Goal: Task Accomplishment & Management: Manage account settings

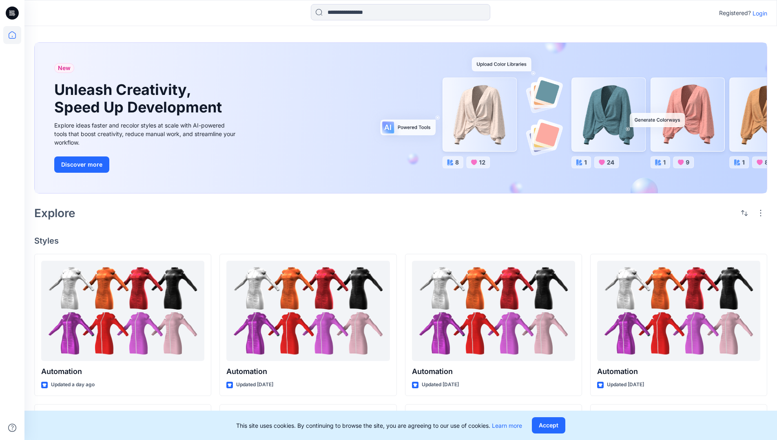
click at [758, 13] on p "Login" at bounding box center [759, 13] width 15 height 9
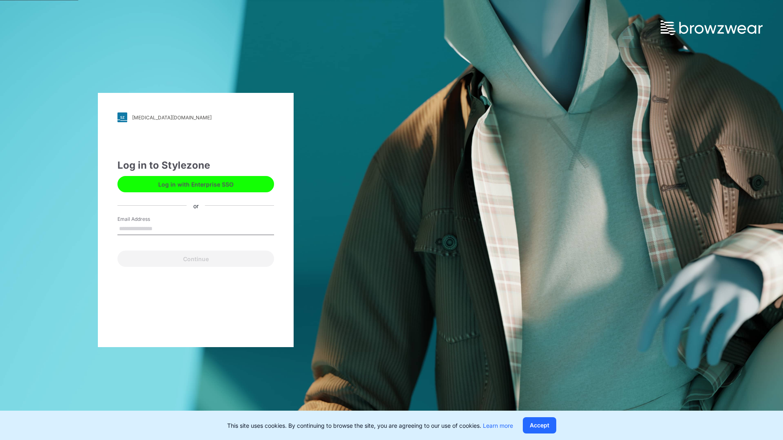
click at [161, 228] on input "Email Address" at bounding box center [195, 229] width 157 height 12
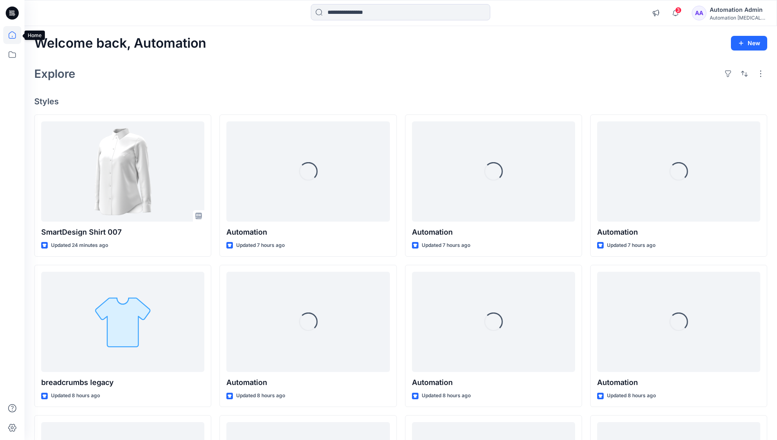
click at [15, 35] on icon at bounding box center [12, 34] width 7 height 7
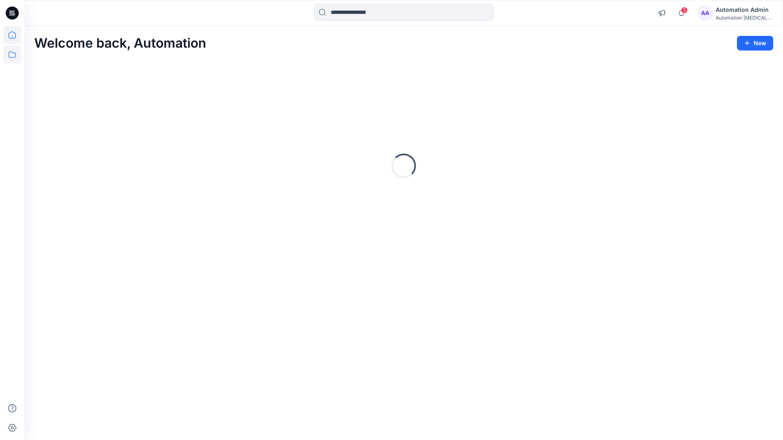
click at [11, 56] on icon at bounding box center [12, 55] width 18 height 18
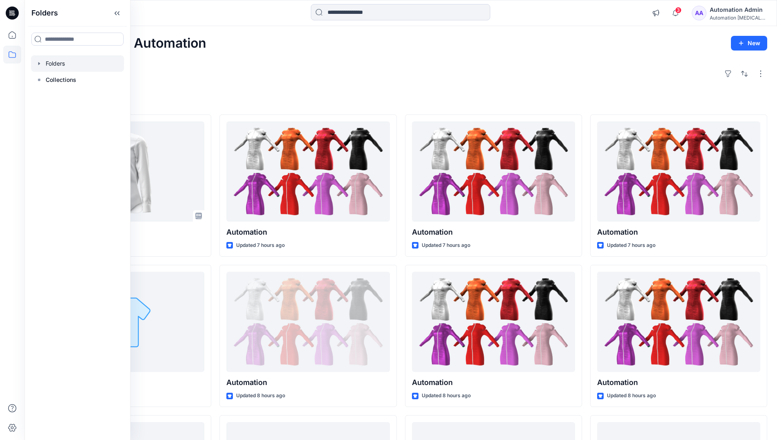
click at [74, 67] on div at bounding box center [77, 63] width 93 height 16
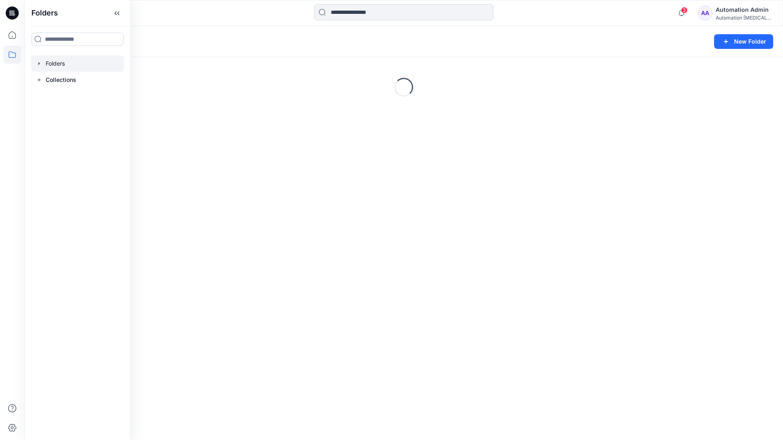
click at [369, 270] on div "Folders New Folder Loading..." at bounding box center [403, 233] width 758 height 414
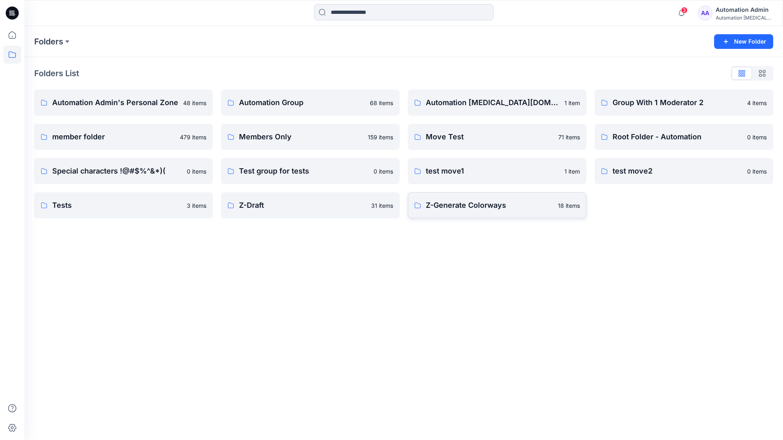
click at [451, 209] on p "Z-Generate Colorways" at bounding box center [489, 205] width 127 height 11
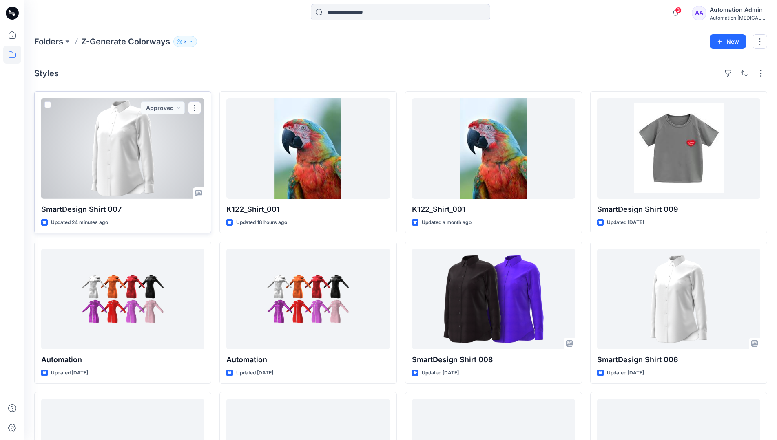
click at [159, 144] on div at bounding box center [122, 148] width 163 height 101
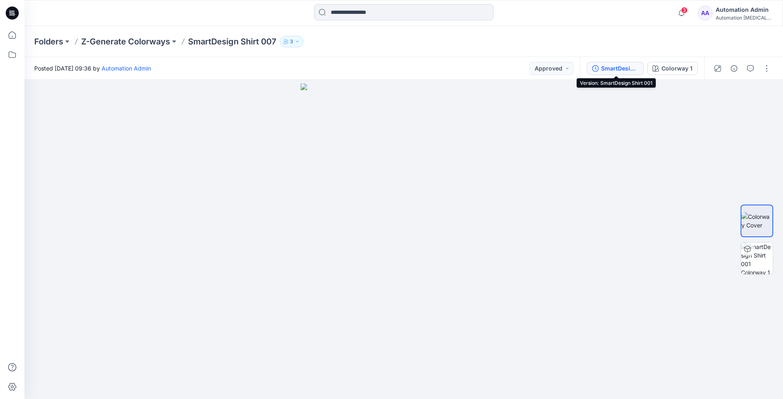
click at [615, 68] on div "SmartDesign Shirt 001" at bounding box center [620, 68] width 38 height 9
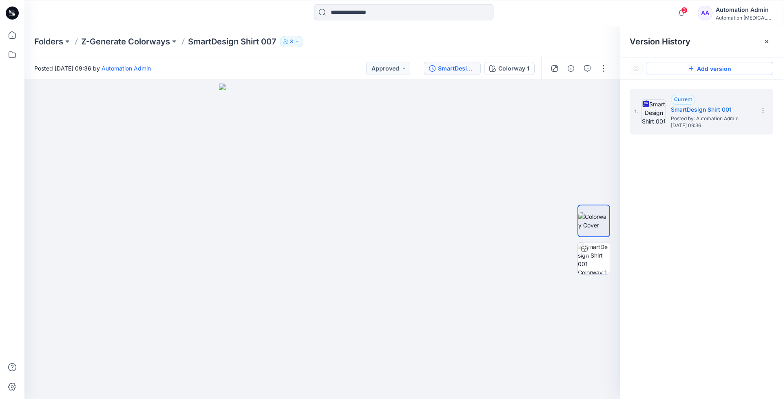
click at [697, 73] on button "Add version" at bounding box center [709, 68] width 127 height 13
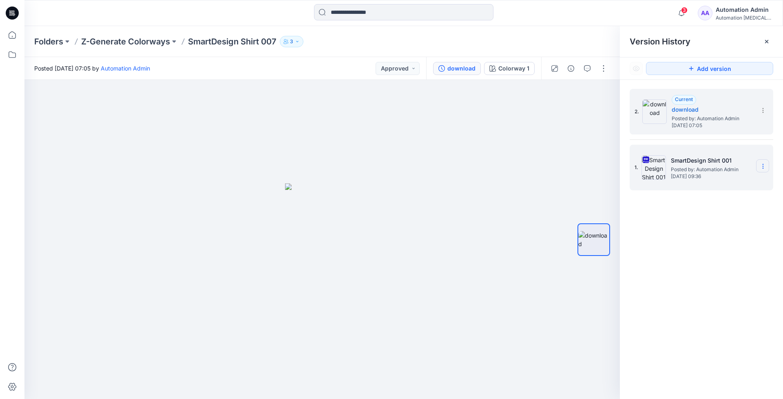
click at [760, 166] on icon at bounding box center [763, 166] width 7 height 7
click at [723, 197] on span "Restore Version" at bounding box center [708, 199] width 42 height 10
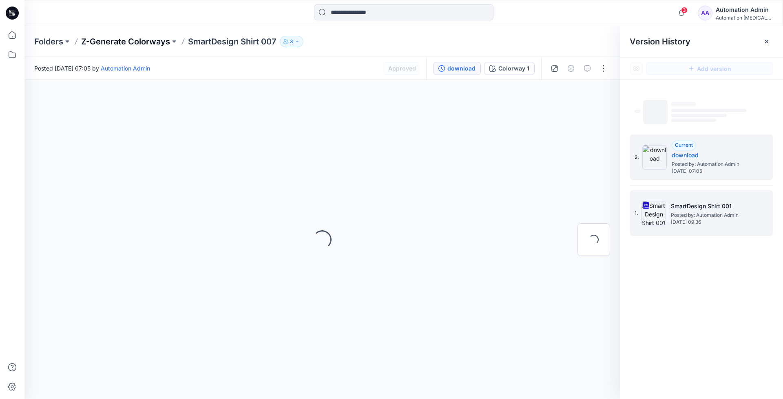
click at [145, 42] on p "Z-Generate Colorways" at bounding box center [125, 41] width 89 height 11
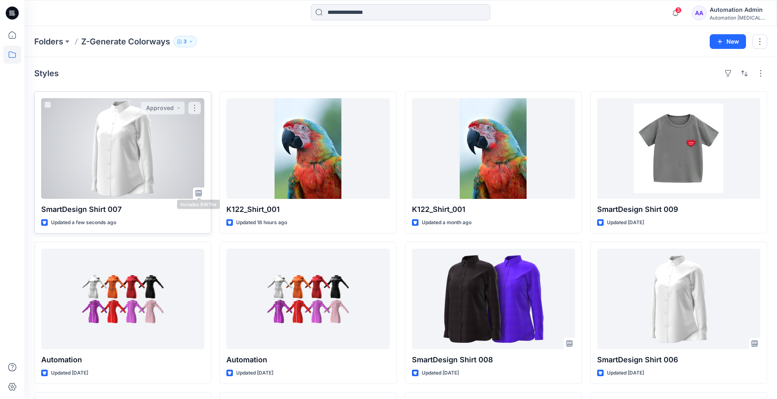
click at [197, 194] on icon at bounding box center [198, 193] width 7 height 7
click at [146, 153] on div at bounding box center [122, 148] width 163 height 101
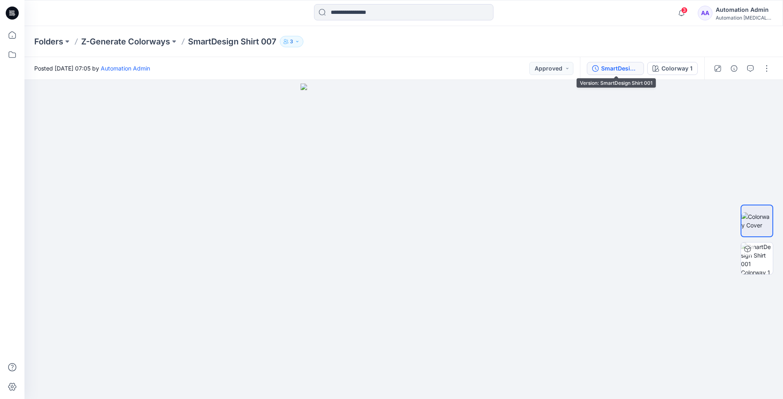
click at [610, 68] on div "SmartDesign Shirt 001" at bounding box center [620, 68] width 38 height 9
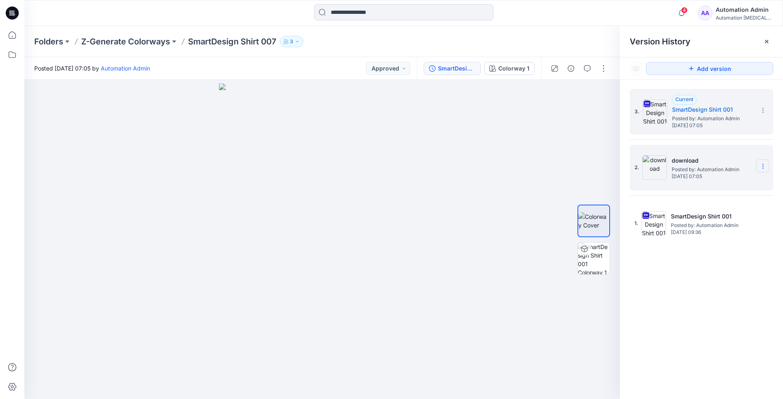
click at [765, 170] on icon at bounding box center [763, 166] width 7 height 7
click at [721, 235] on span "Delete Version" at bounding box center [706, 235] width 38 height 10
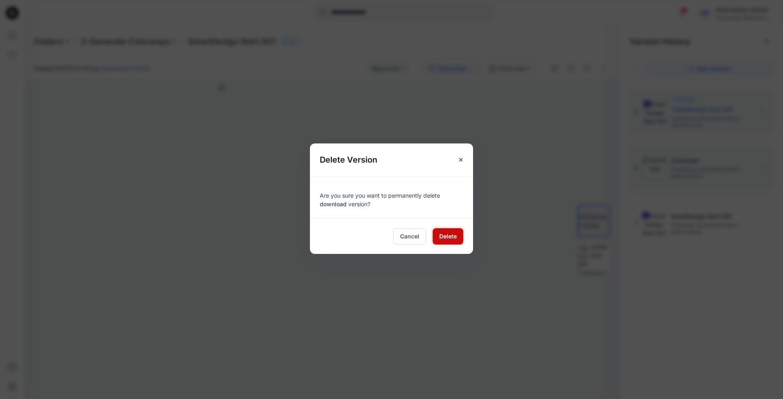
click at [452, 234] on span "Delete" at bounding box center [448, 236] width 18 height 9
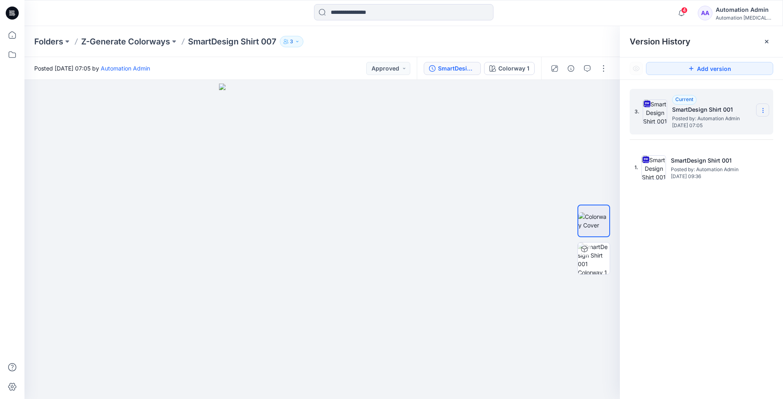
click at [763, 112] on icon at bounding box center [763, 110] width 7 height 7
click at [727, 177] on div "Delete Version" at bounding box center [719, 179] width 95 height 16
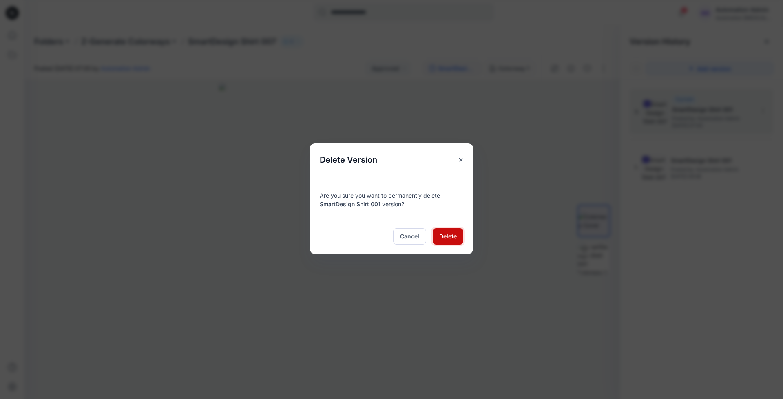
click at [452, 234] on span "Delete" at bounding box center [448, 236] width 18 height 9
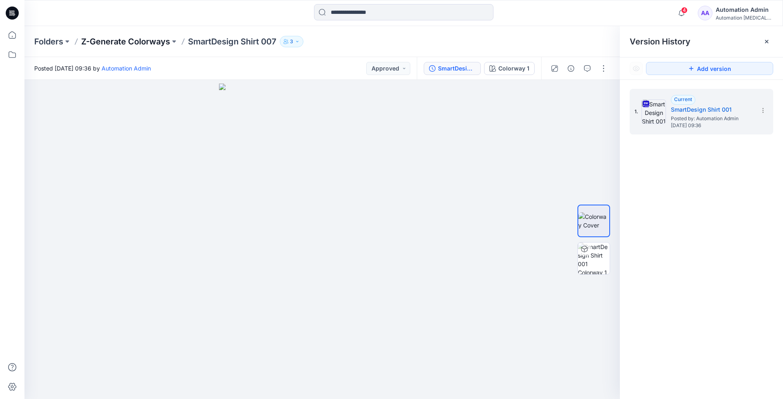
click at [134, 41] on p "Z-Generate Colorways" at bounding box center [125, 41] width 89 height 11
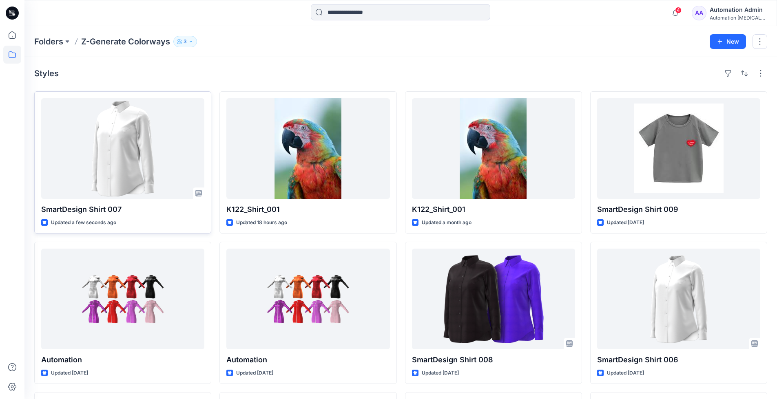
click at [199, 195] on icon at bounding box center [198, 193] width 7 height 7
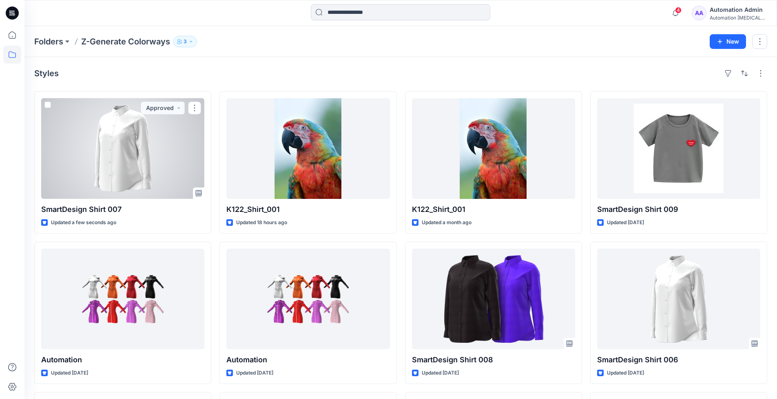
click at [728, 19] on div "Automation [MEDICAL_DATA]..." at bounding box center [738, 18] width 57 height 6
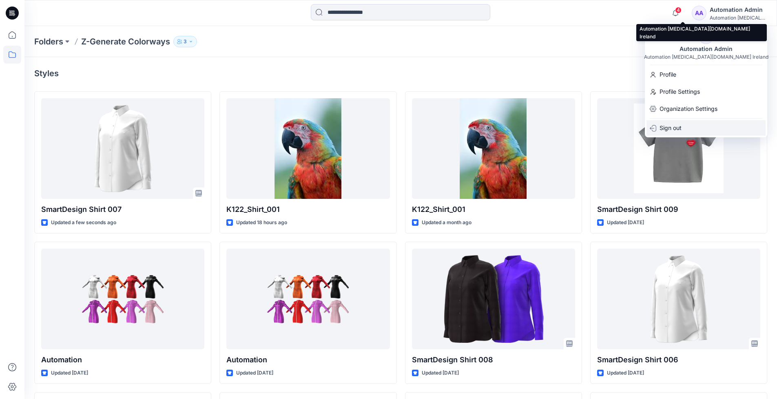
click at [704, 127] on div "Sign out" at bounding box center [705, 127] width 119 height 15
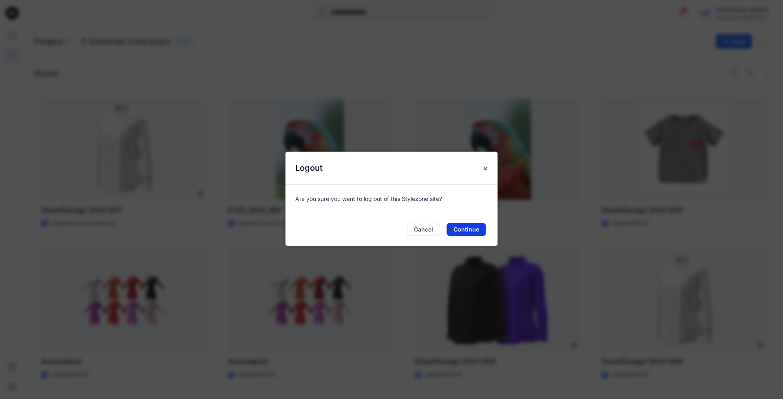
click at [475, 229] on button "Continue" at bounding box center [467, 229] width 40 height 13
